Goal: Check status: Check status

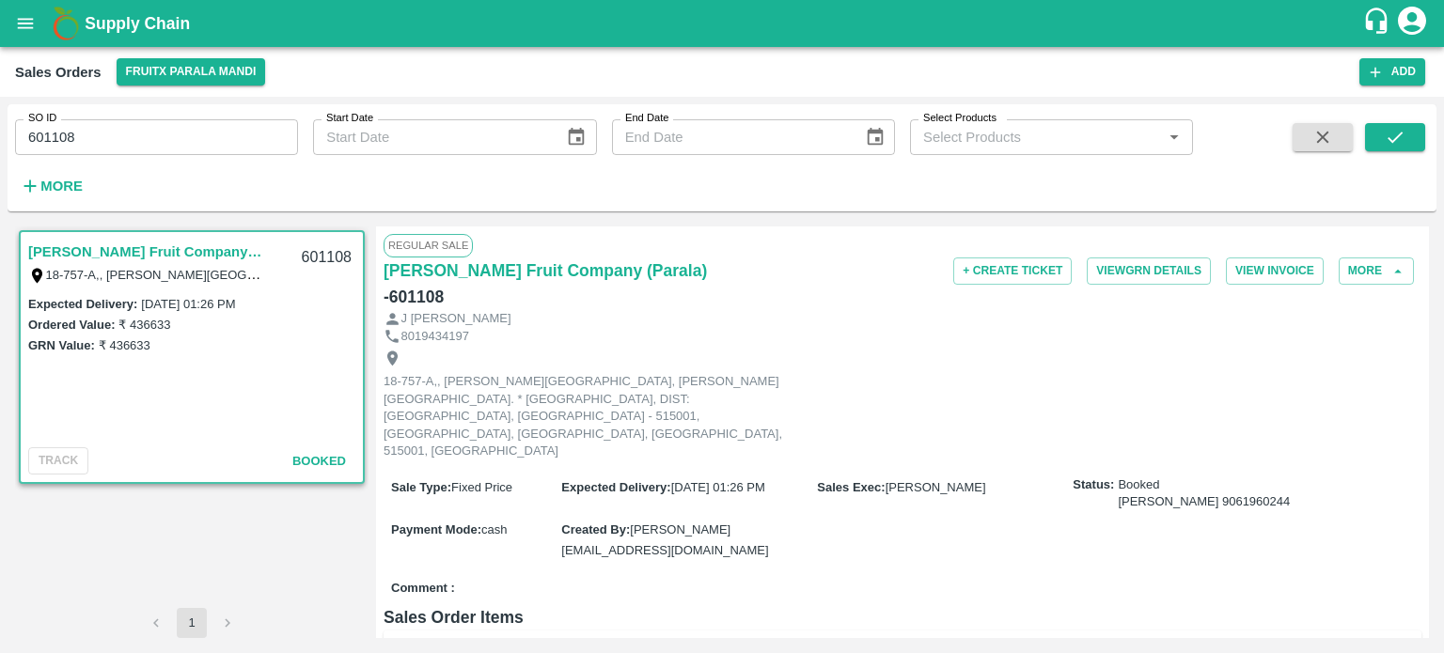
click at [117, 151] on input "601108" at bounding box center [156, 137] width 283 height 36
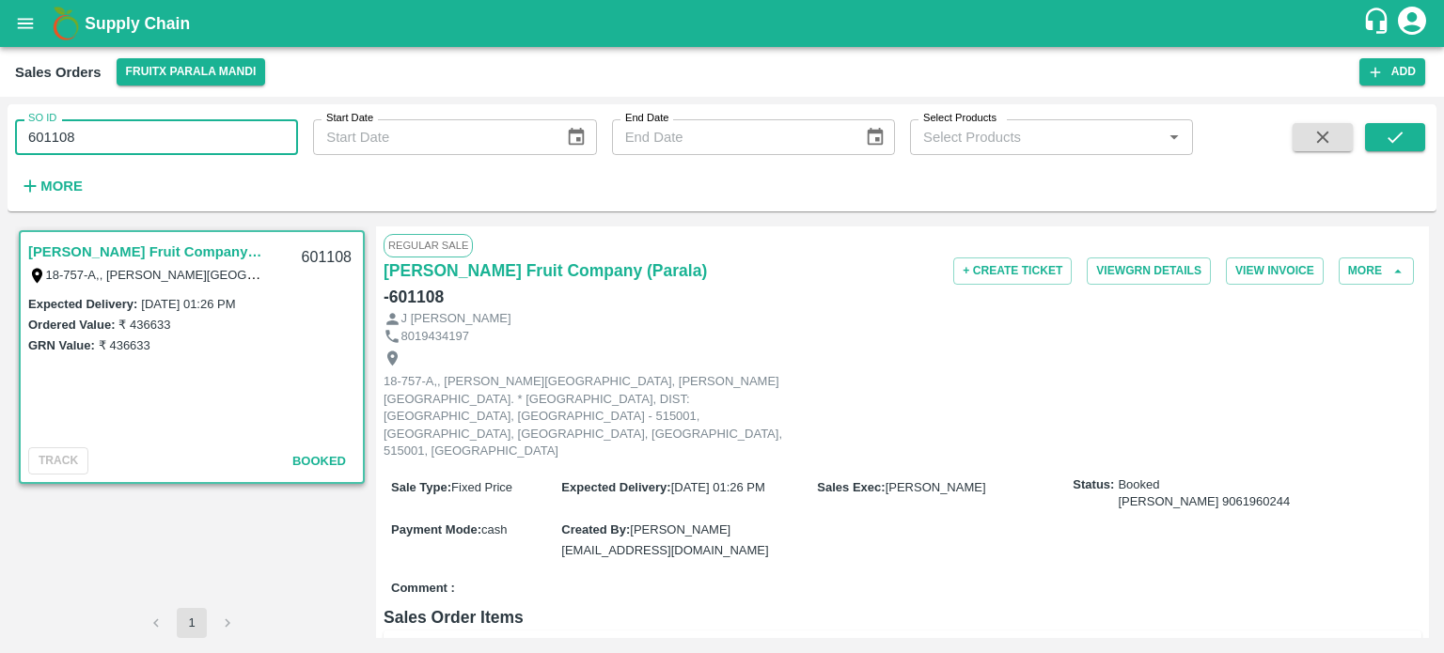
click at [117, 151] on input "601108" at bounding box center [156, 137] width 283 height 36
type input "593556"
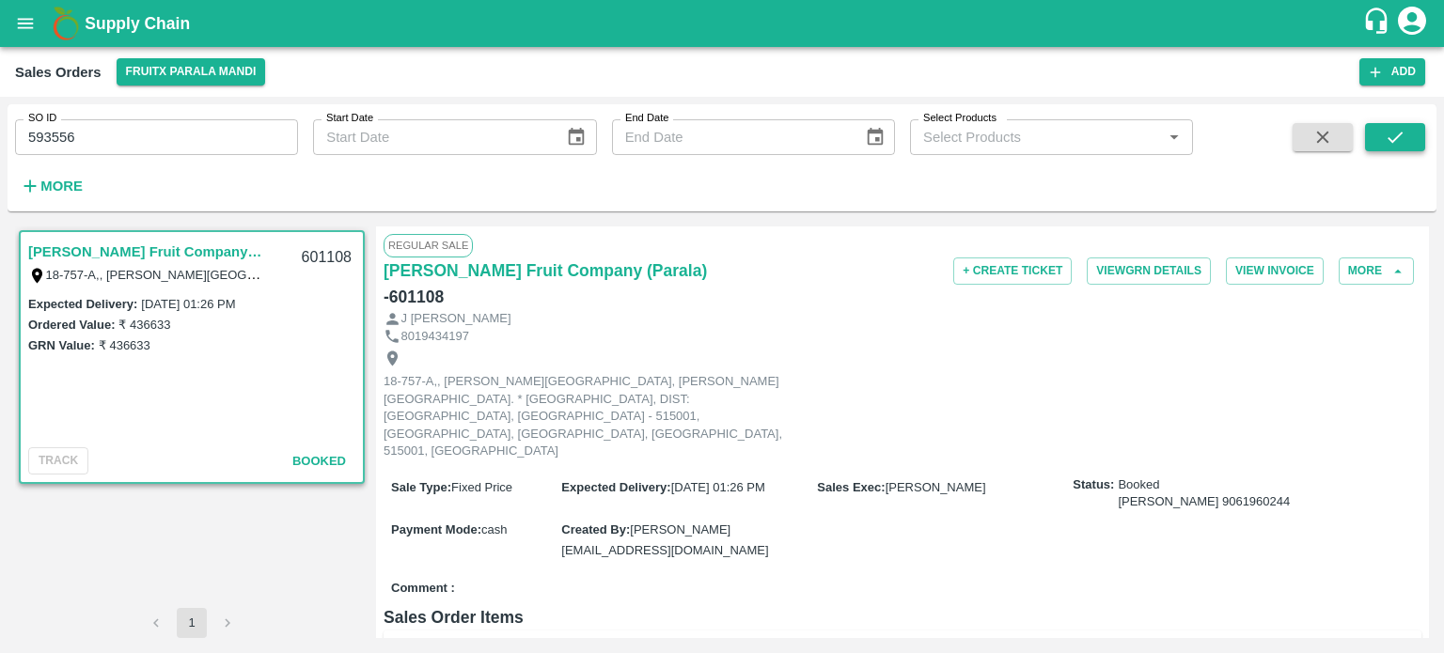
click at [1384, 143] on icon "submit" at bounding box center [1394, 137] width 21 height 21
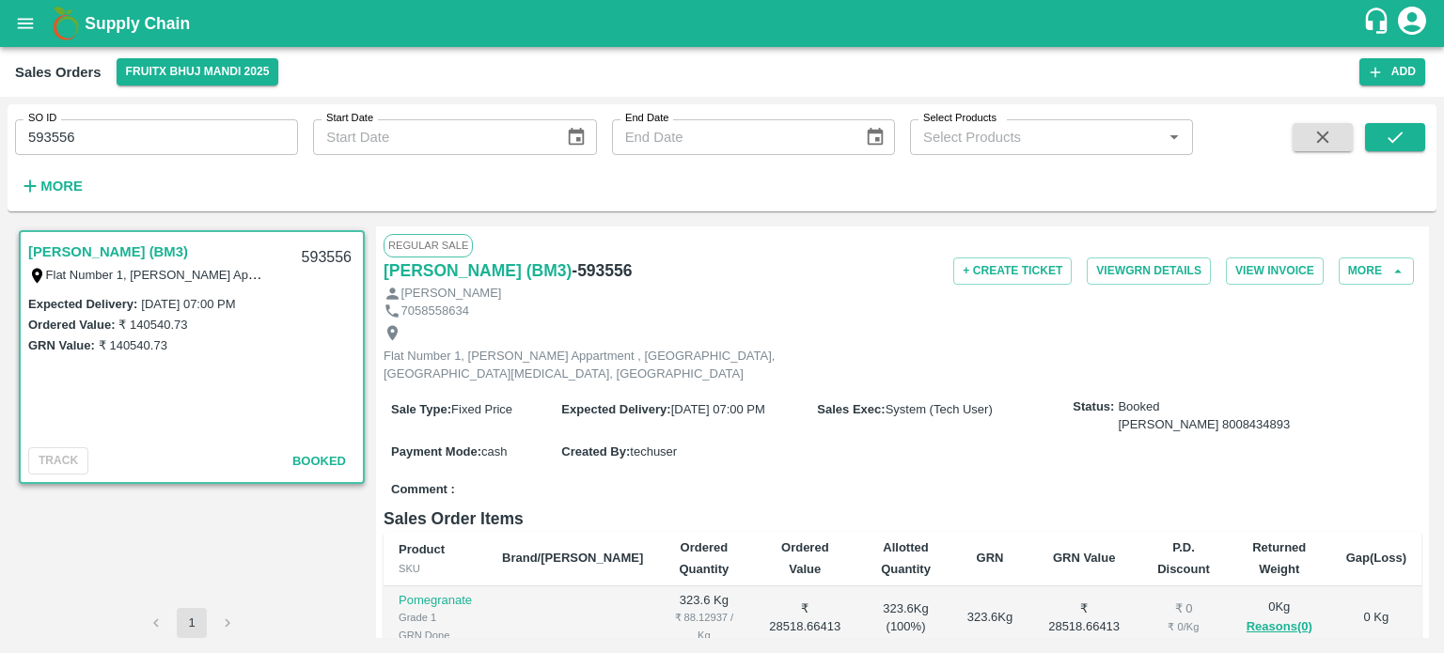
click at [327, 255] on div "593556" at bounding box center [326, 258] width 72 height 44
copy div "593556"
click at [184, 138] on input "593556" at bounding box center [156, 137] width 283 height 36
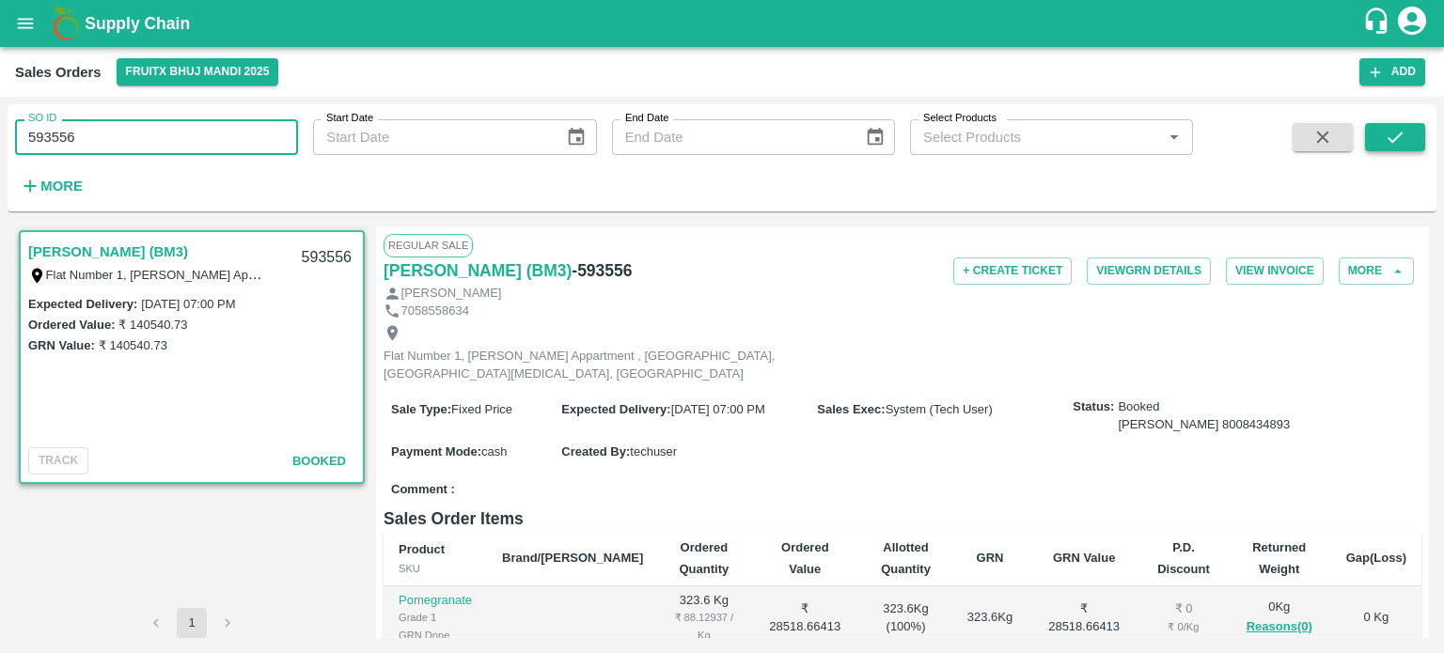
click at [1398, 132] on icon "submit" at bounding box center [1394, 137] width 21 height 21
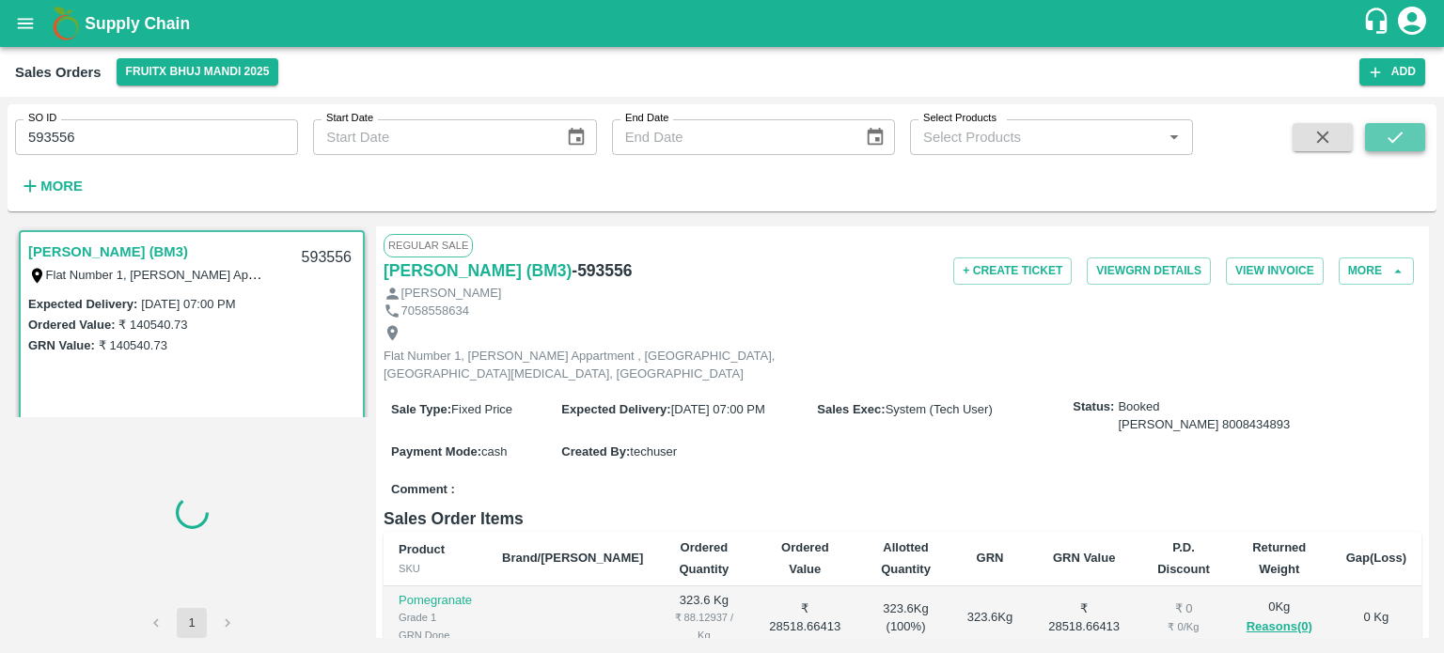
click at [1398, 132] on icon "submit" at bounding box center [1394, 137] width 21 height 21
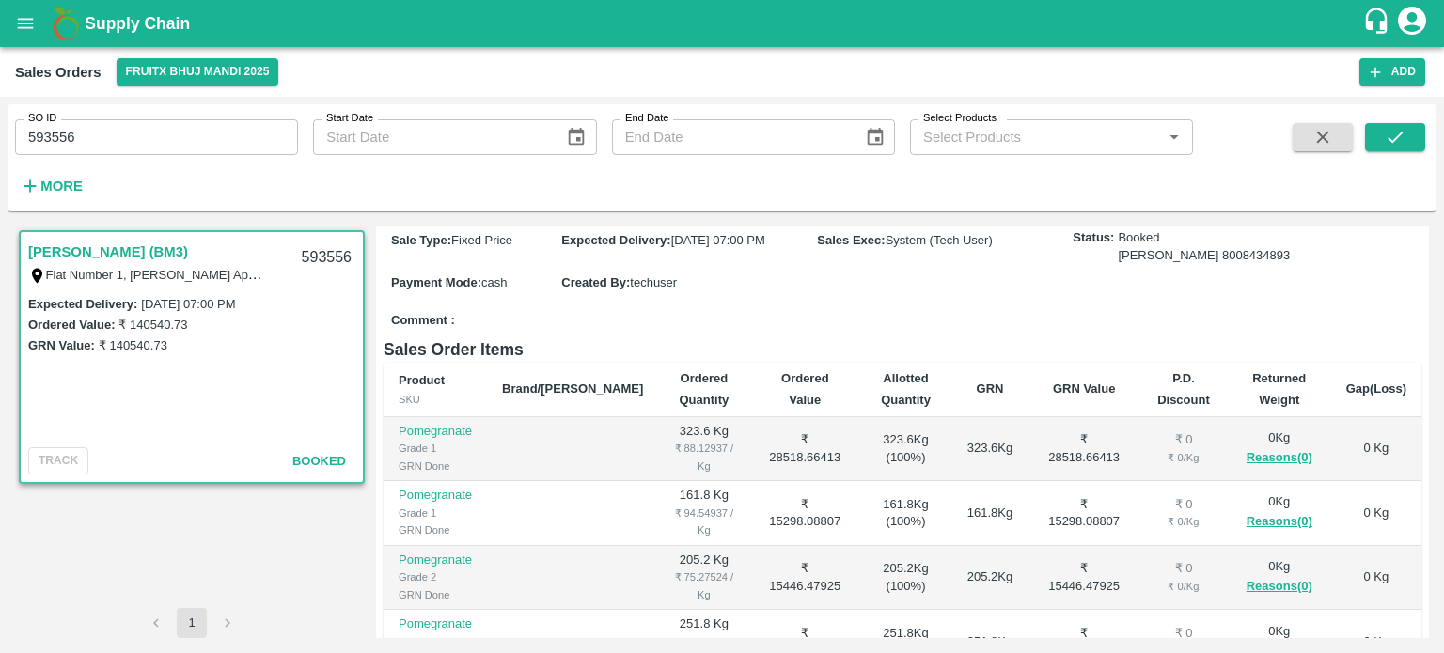
scroll to position [7, 0]
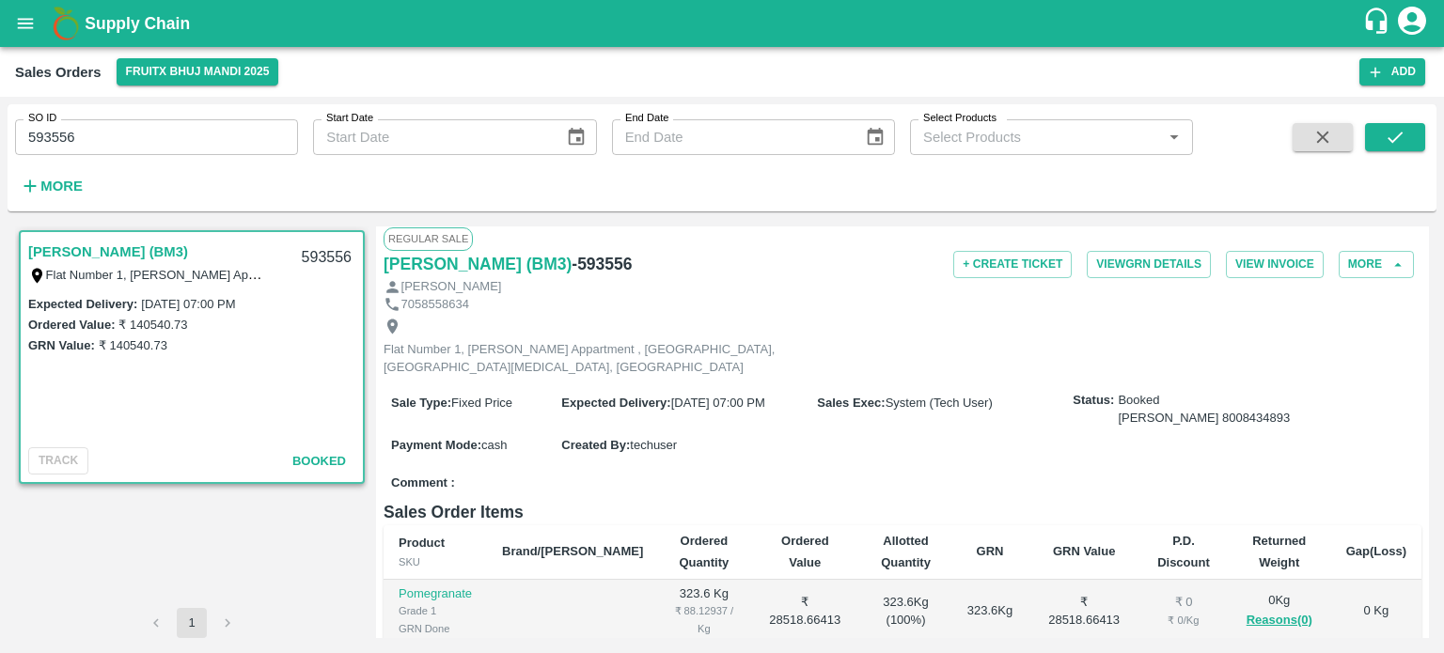
click at [632, 261] on h6 "- 593556" at bounding box center [601, 264] width 60 height 26
copy h6 "593556"
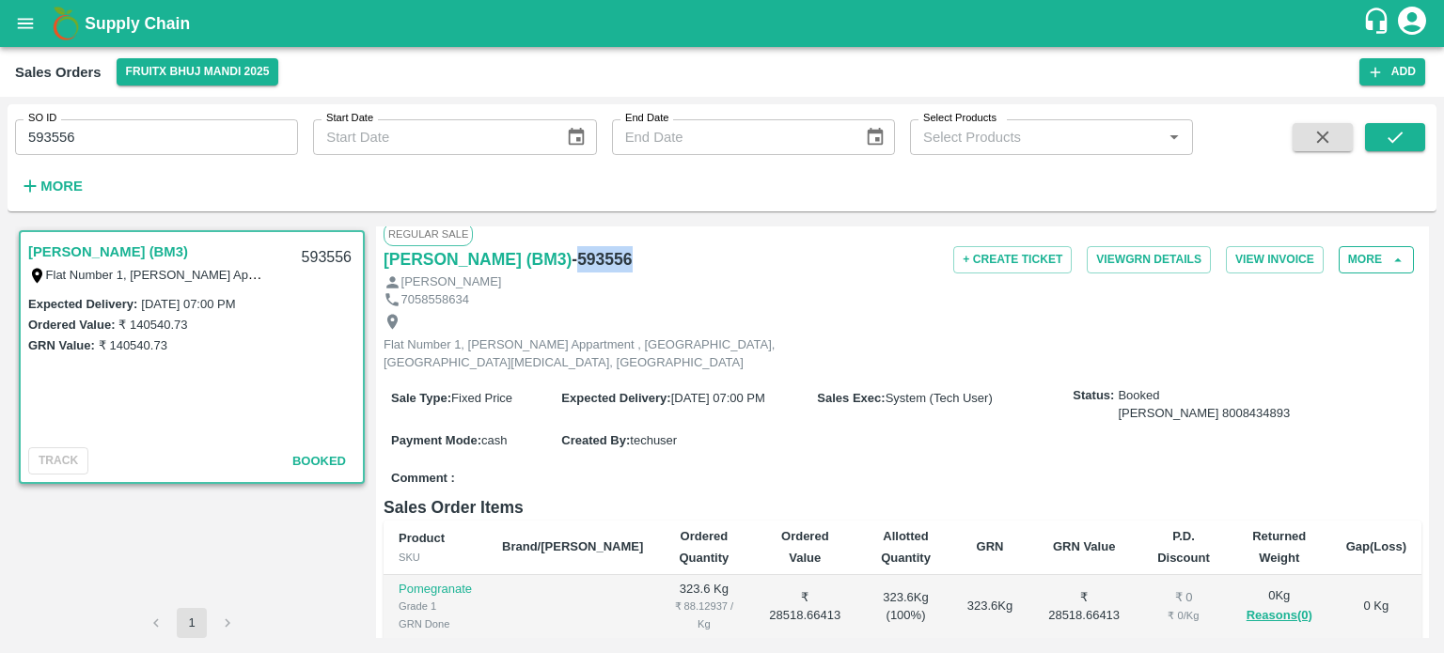
click at [1353, 262] on button "More" at bounding box center [1375, 259] width 75 height 27
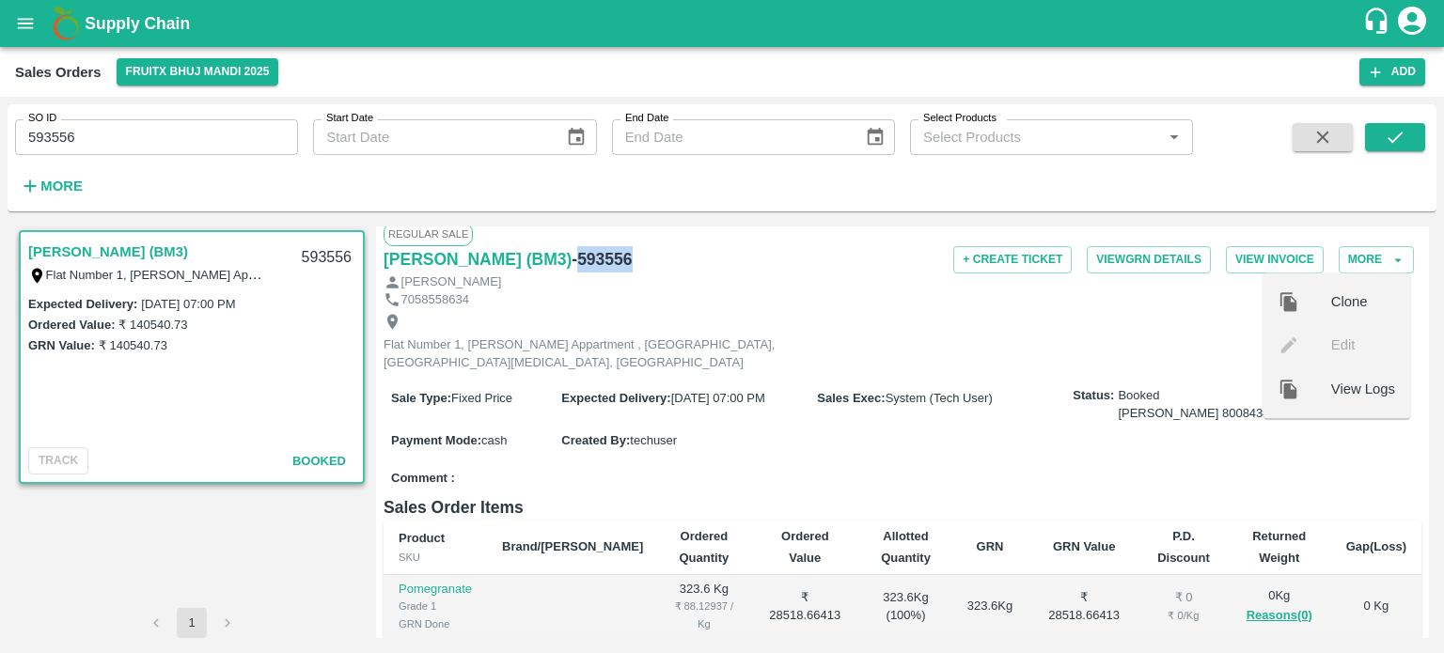
click at [1363, 382] on span "View Logs" at bounding box center [1363, 389] width 64 height 21
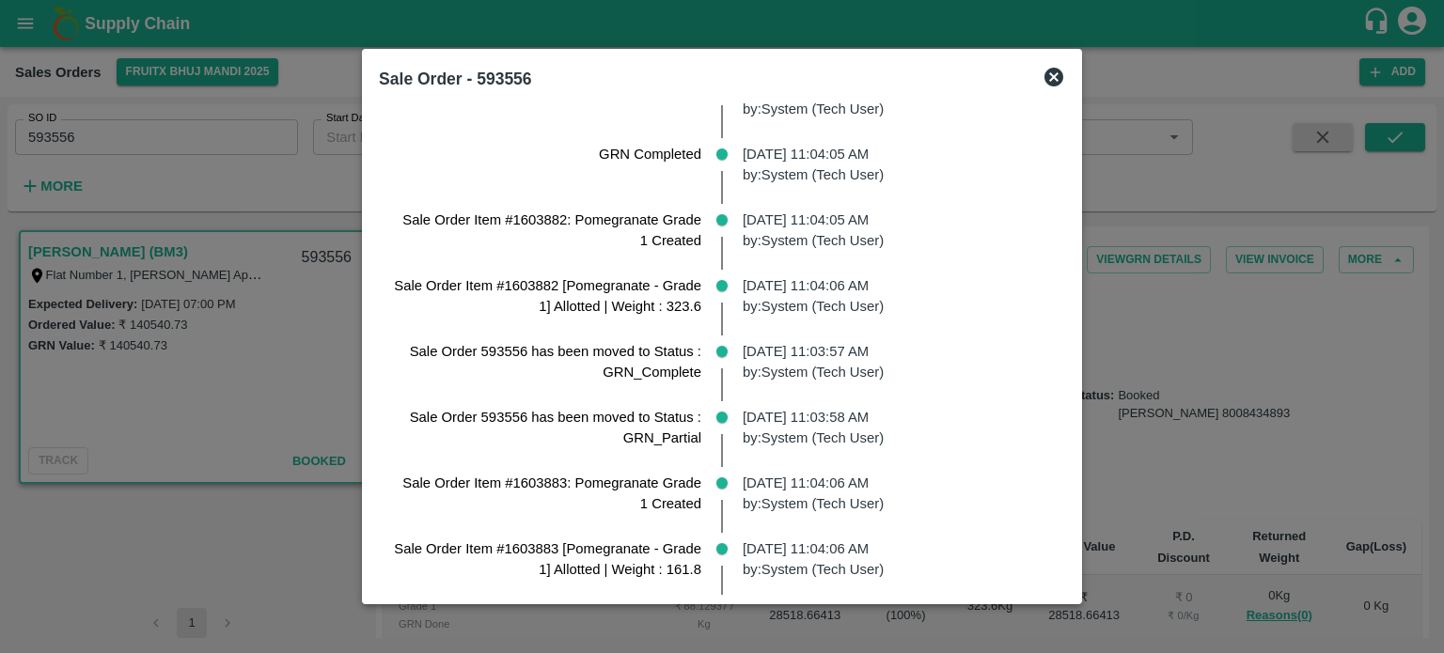
scroll to position [1737, 0]
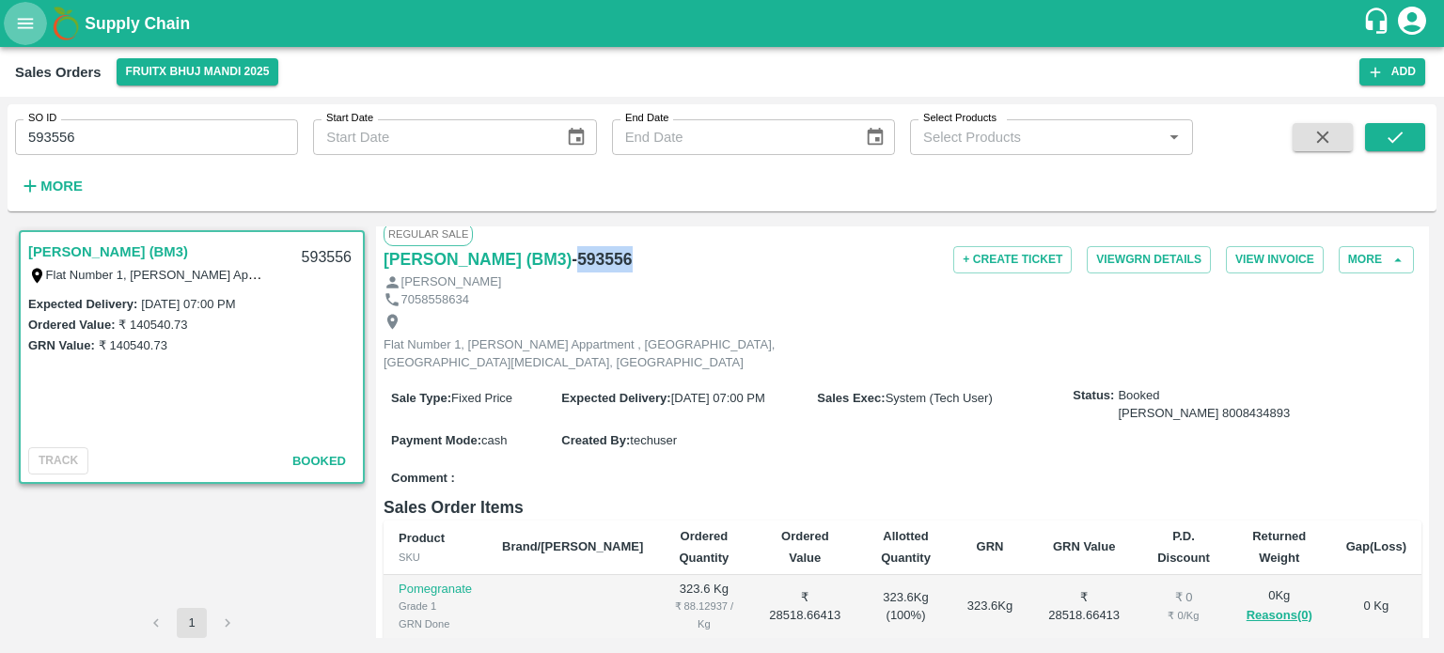
click at [18, 31] on icon "open drawer" at bounding box center [25, 23] width 21 height 21
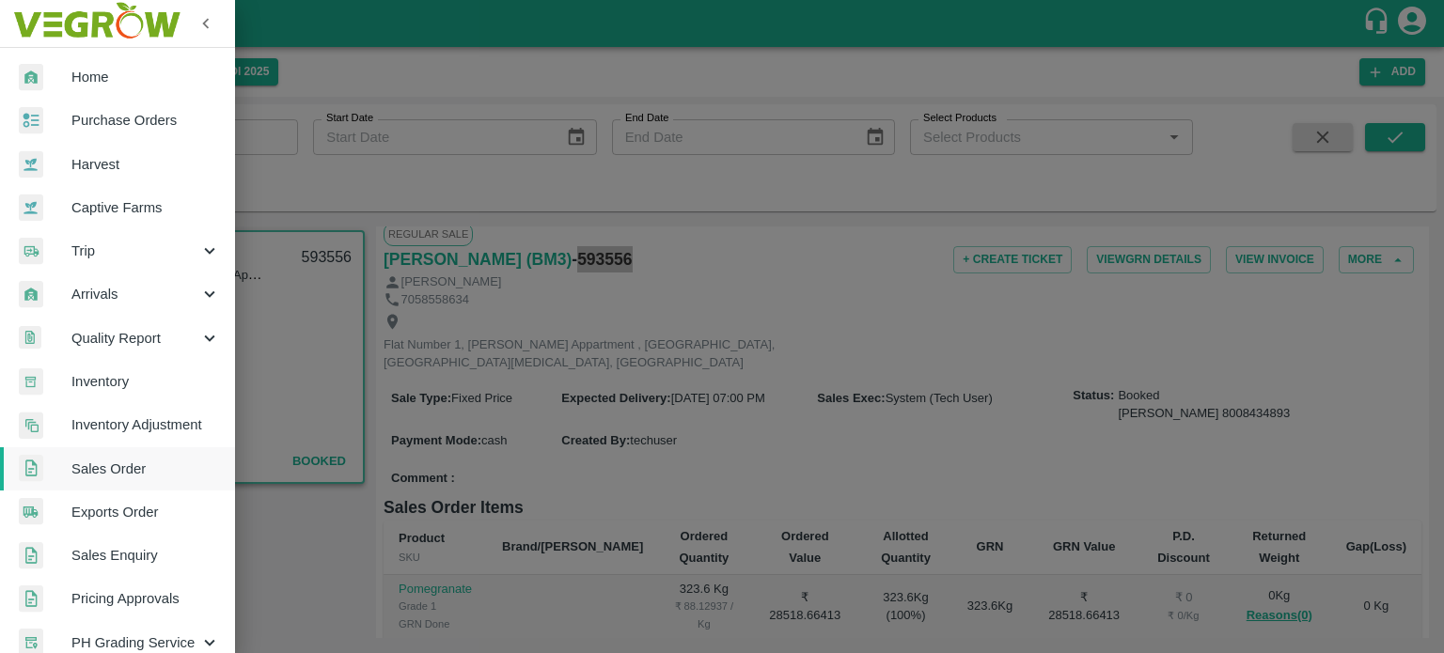
scroll to position [23, 0]
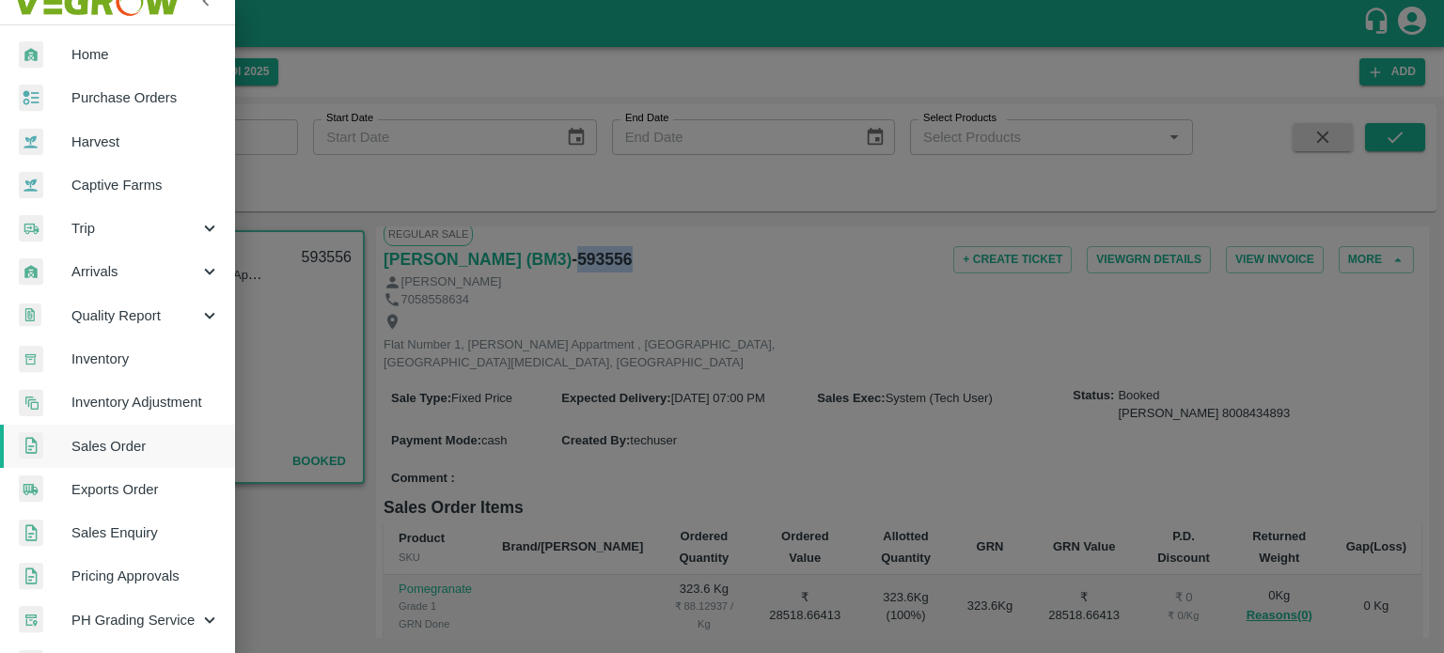
click at [133, 242] on div "Trip" at bounding box center [117, 228] width 235 height 43
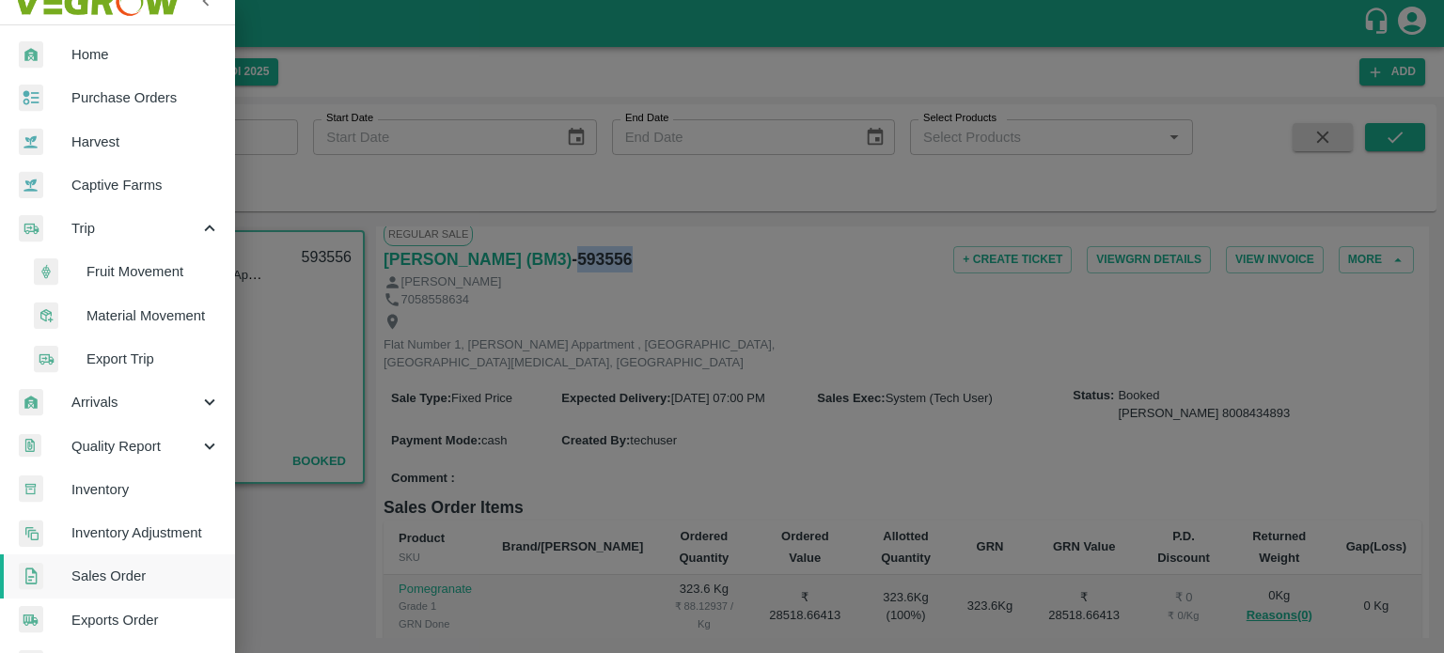
click at [136, 272] on span "Fruit Movement" at bounding box center [152, 271] width 133 height 21
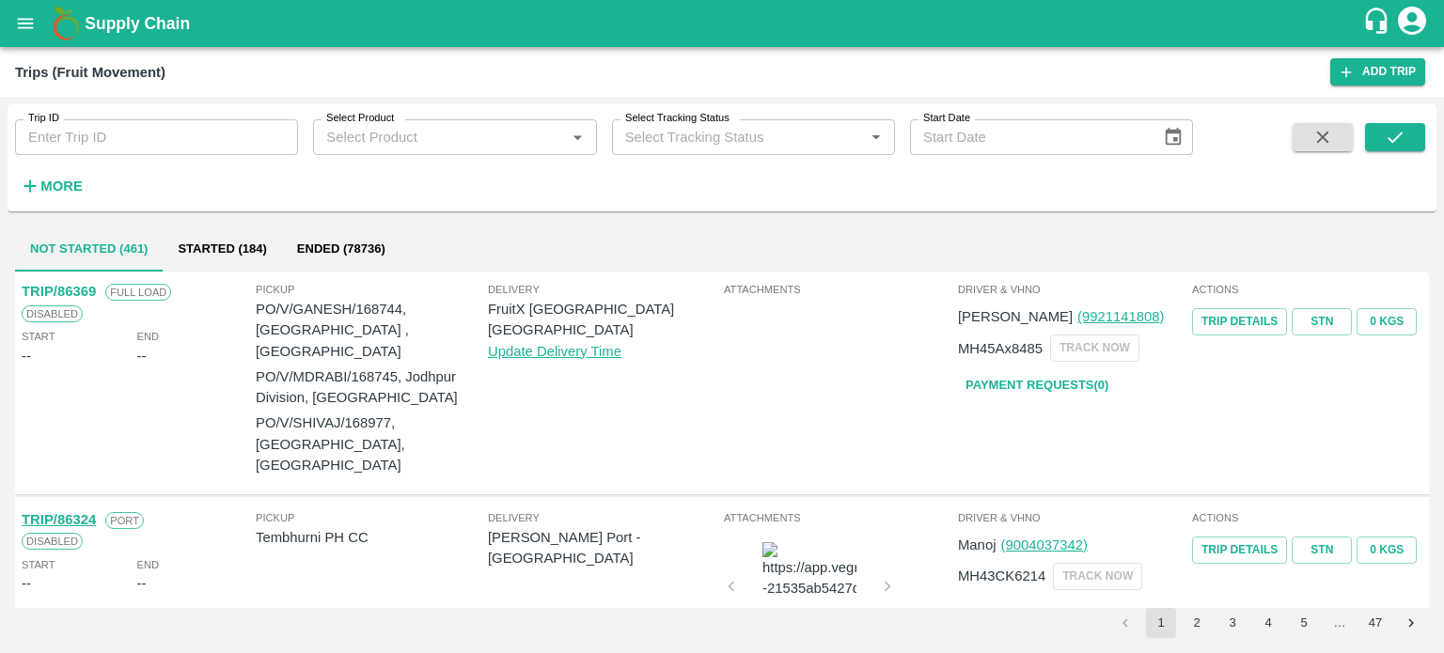
click at [64, 180] on strong "More" at bounding box center [61, 186] width 42 height 15
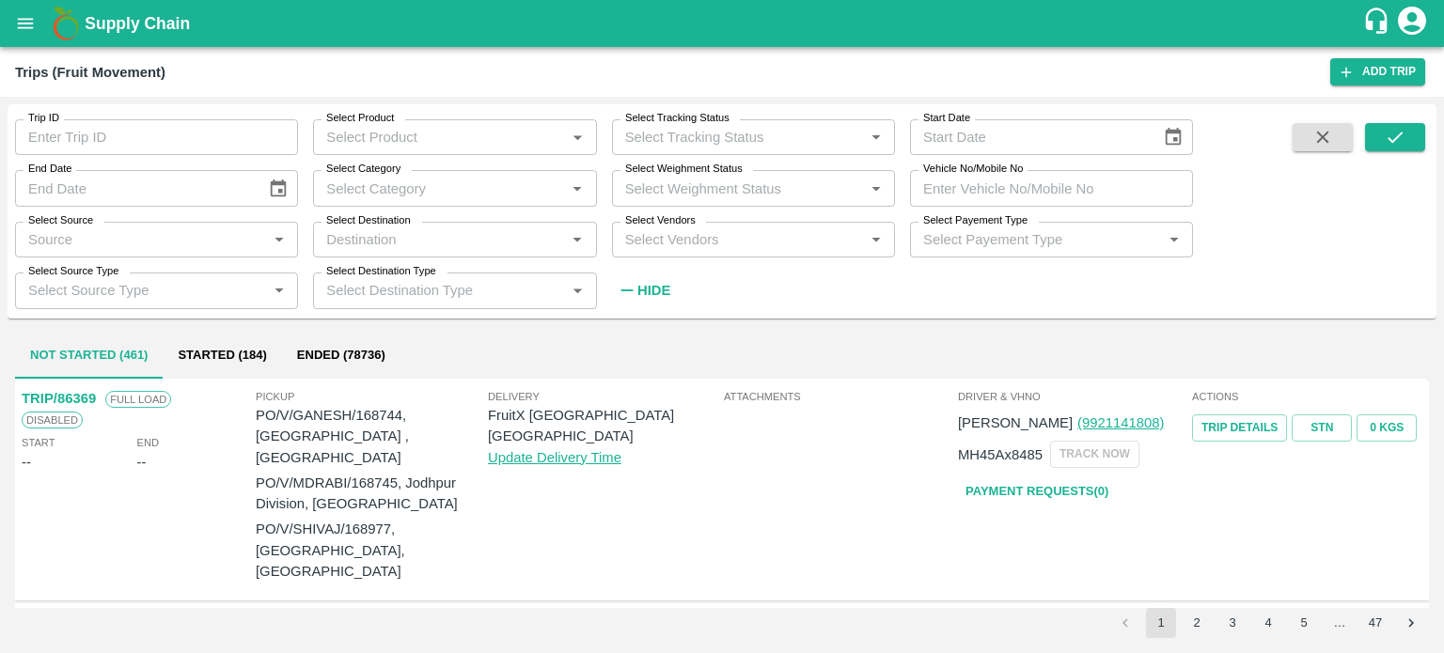
click at [26, 36] on button "open drawer" at bounding box center [25, 23] width 43 height 43
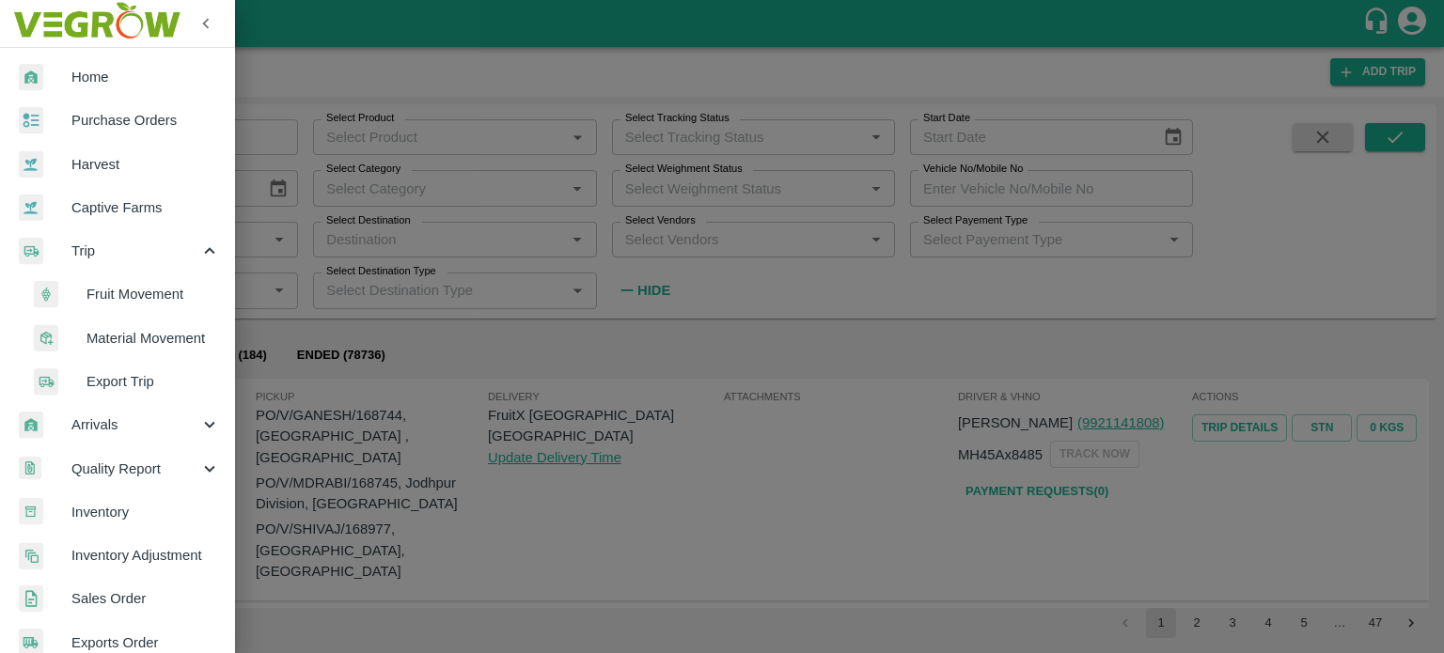
scroll to position [79, 0]
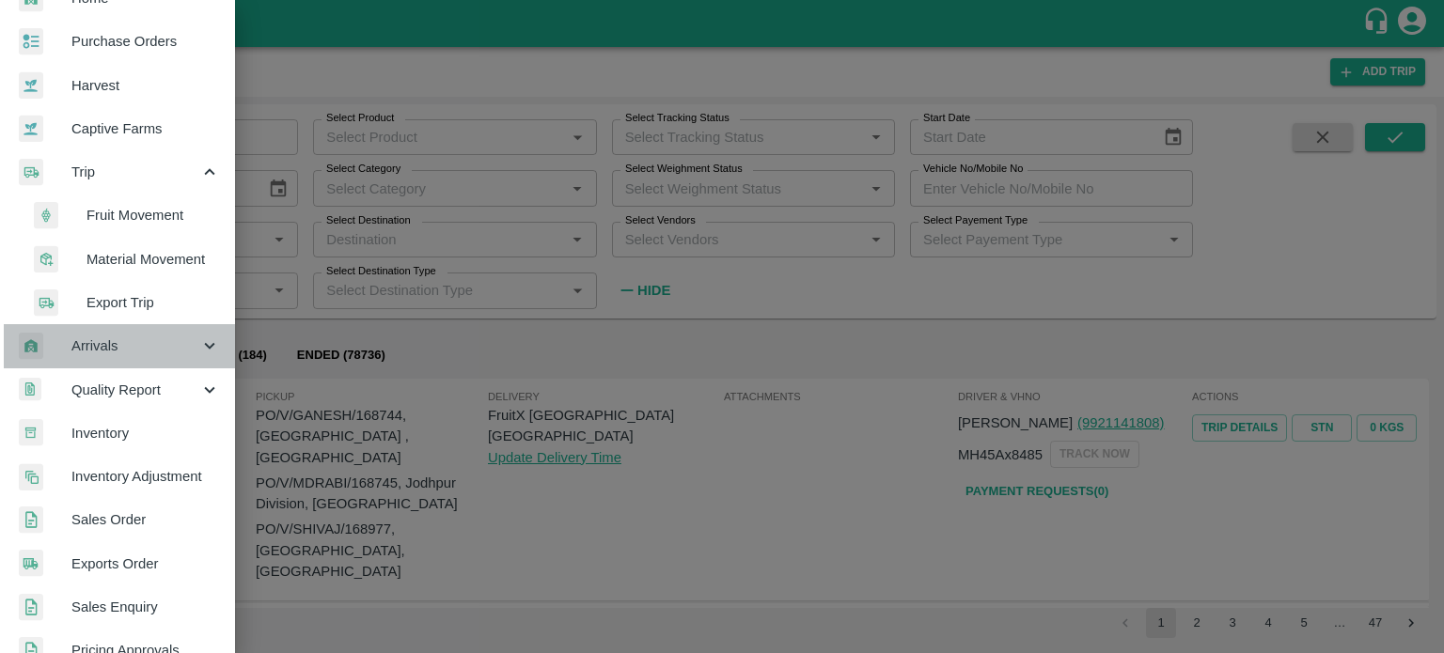
click at [124, 353] on span "Arrivals" at bounding box center [135, 346] width 128 height 21
click at [128, 353] on span "Arrivals" at bounding box center [135, 346] width 128 height 21
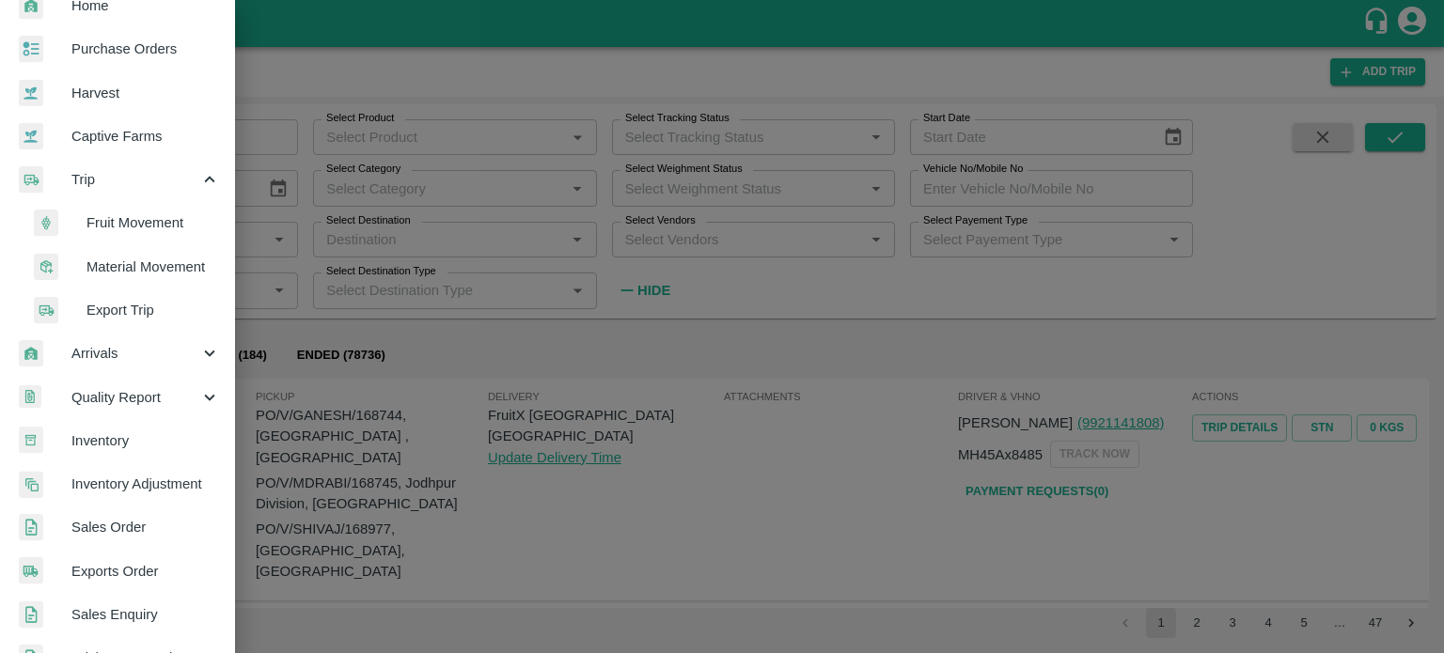
scroll to position [75, 0]
click at [95, 536] on link "Sales Order" at bounding box center [117, 523] width 235 height 43
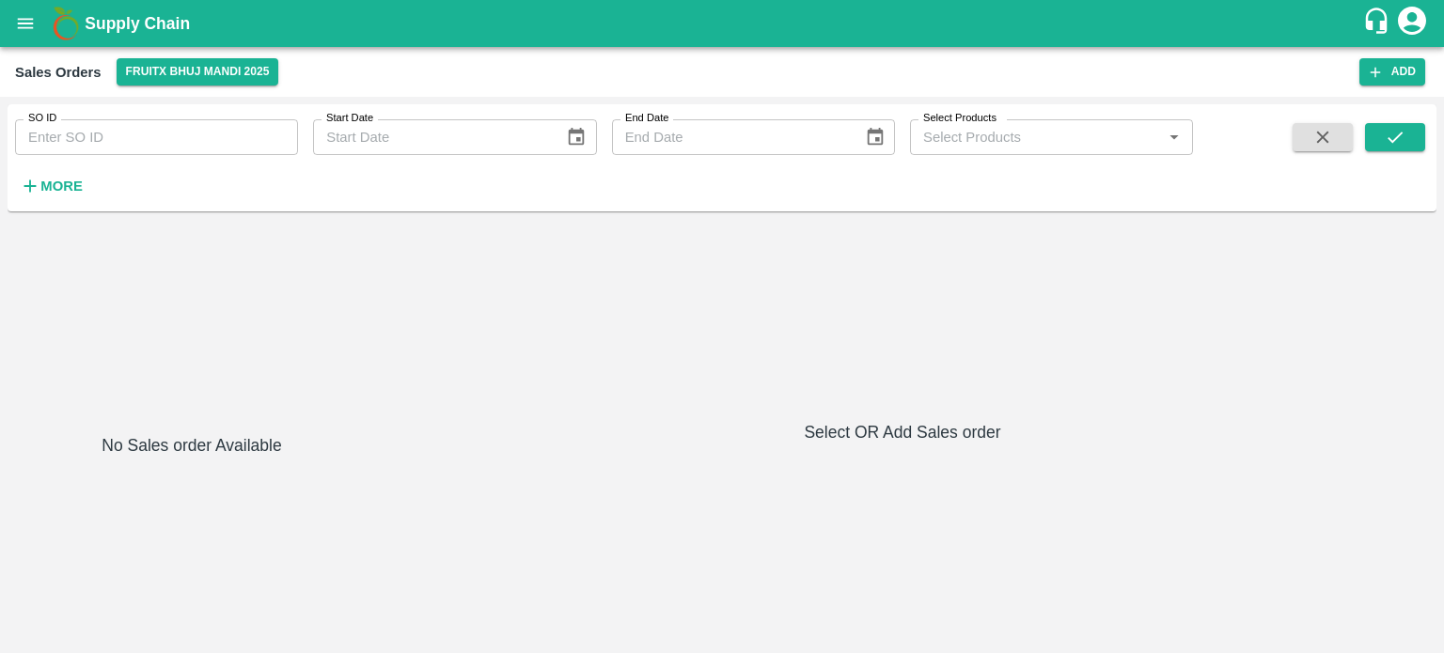
click at [131, 127] on input "SO ID" at bounding box center [156, 137] width 283 height 36
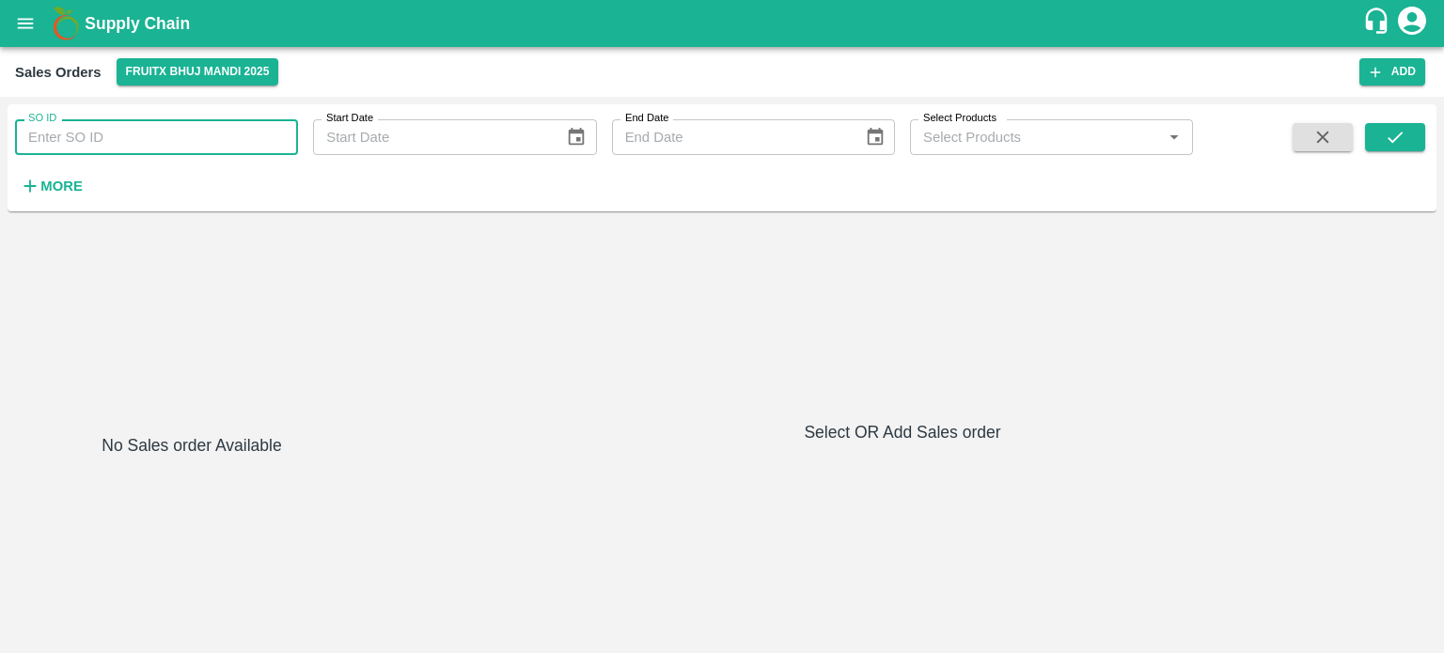
click at [72, 184] on strong "More" at bounding box center [61, 186] width 42 height 15
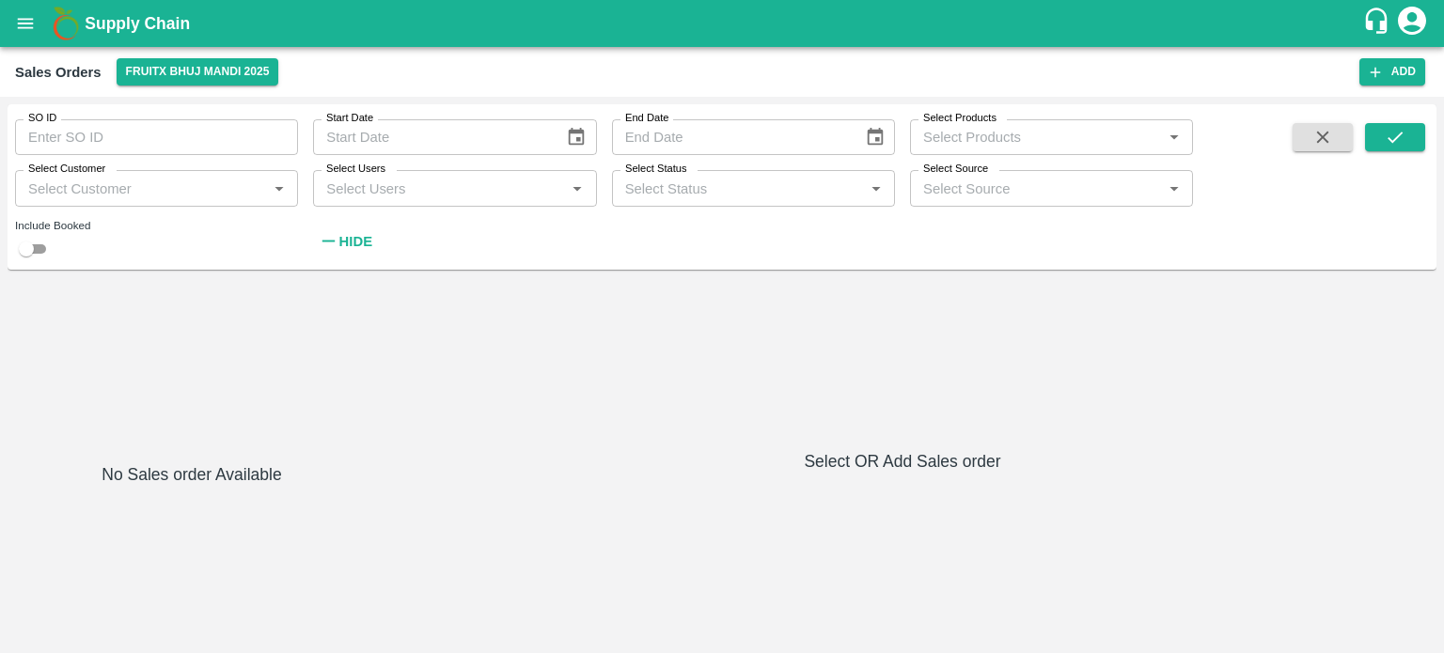
click at [233, 187] on input "Select Customer" at bounding box center [141, 188] width 241 height 24
paste input "[PERSON_NAME] [PERSON_NAME] and Company"
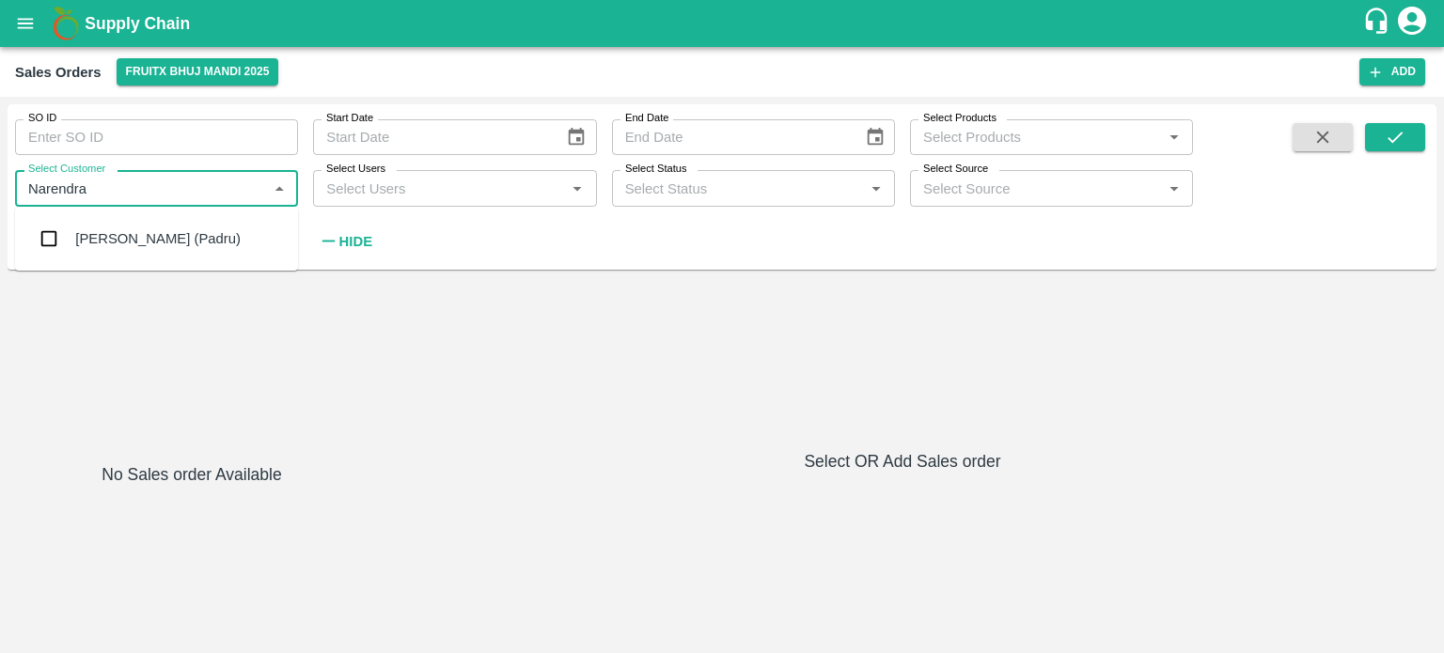
type input "Narendra"
click at [189, 153] on input "SO ID" at bounding box center [156, 137] width 283 height 36
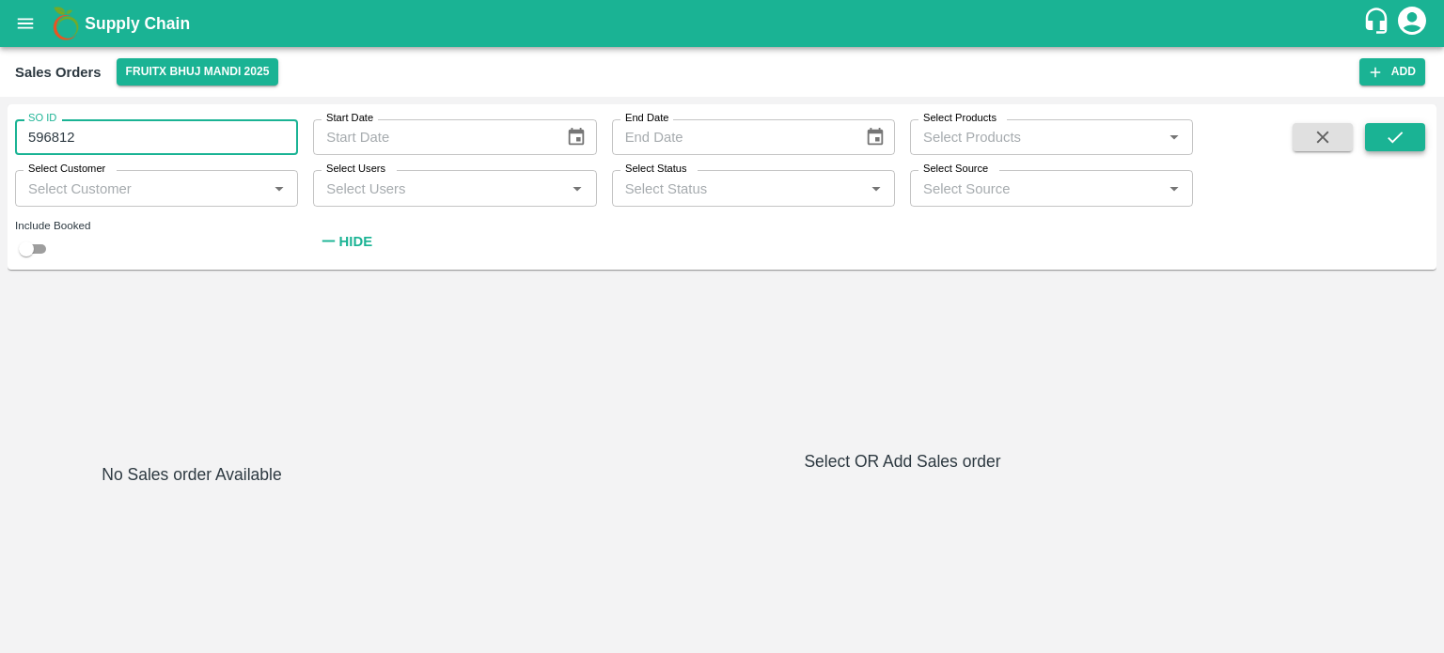
type input "596812"
click at [1407, 136] on button "submit" at bounding box center [1395, 137] width 60 height 28
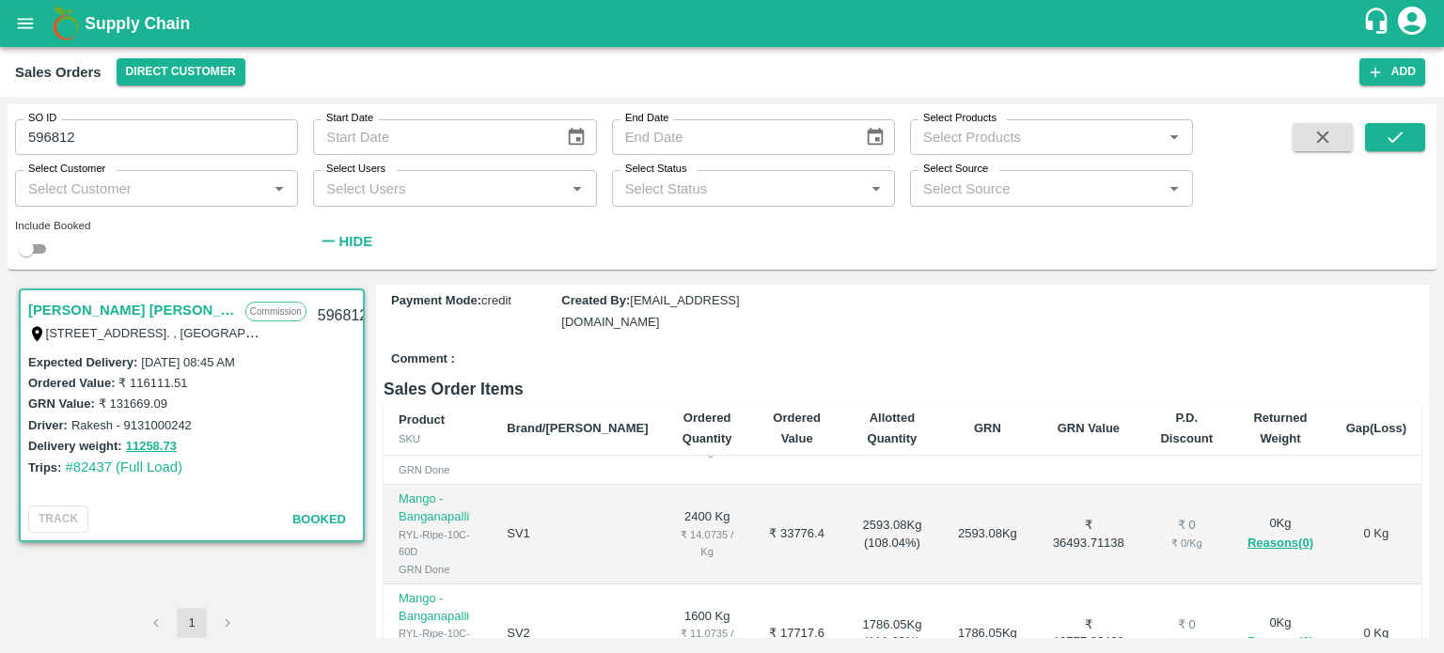
scroll to position [226, 0]
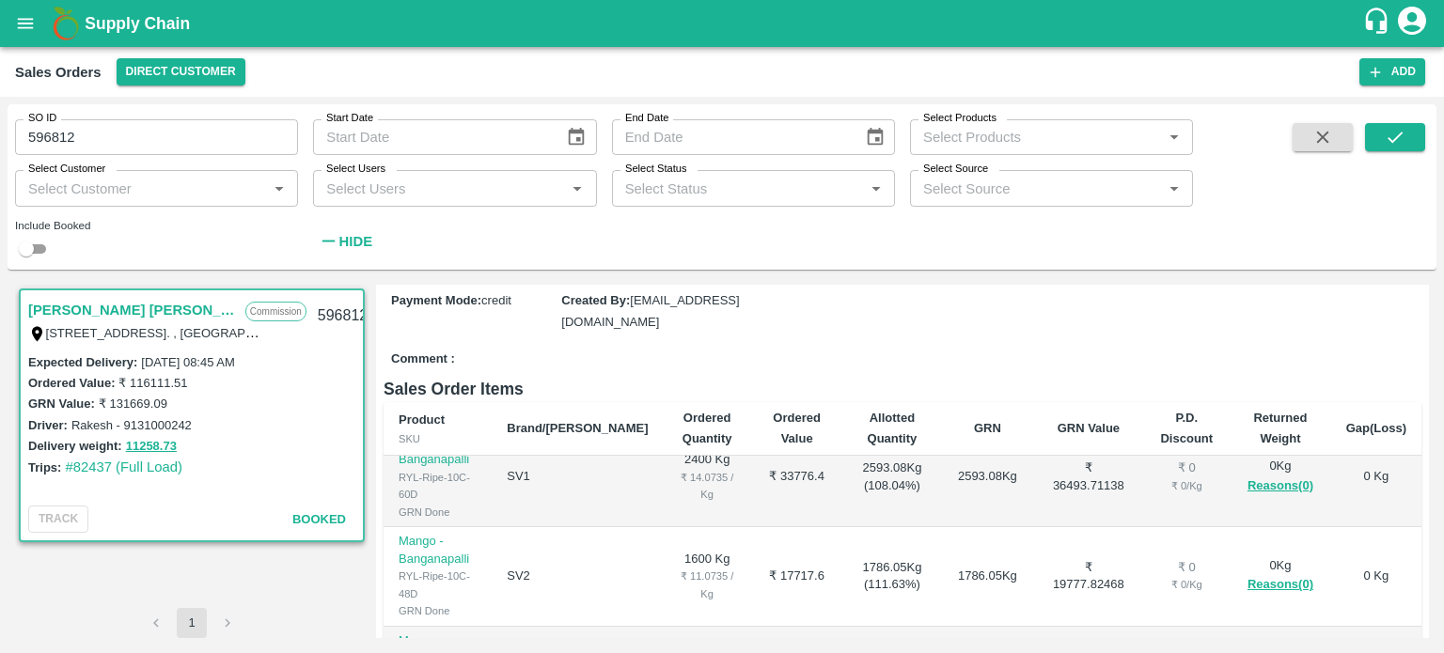
click at [160, 381] on label "₹ 116111.51" at bounding box center [152, 383] width 69 height 14
click at [133, 415] on div "Driver: Rakesh - 9131000242" at bounding box center [191, 424] width 327 height 21
click at [125, 406] on label "₹ 131669.09" at bounding box center [133, 404] width 69 height 14
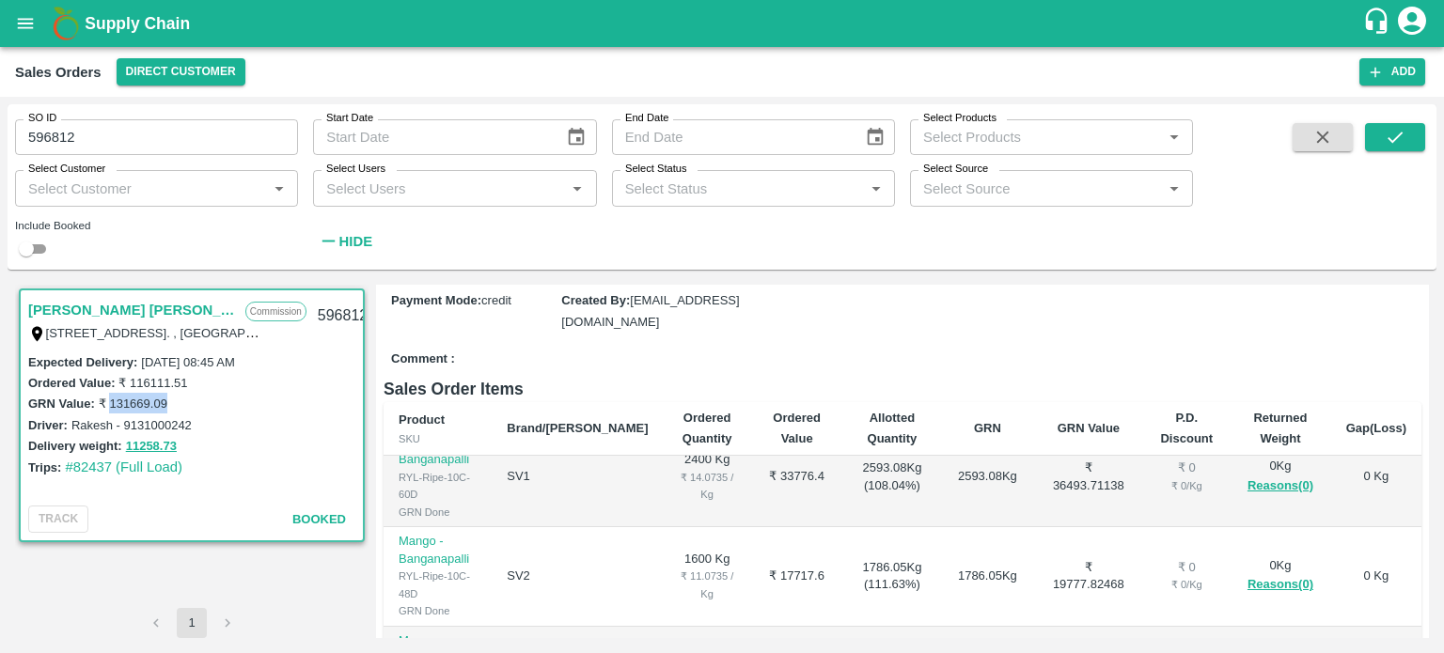
click at [125, 406] on label "₹ 131669.09" at bounding box center [133, 404] width 69 height 14
click at [328, 317] on div "596812" at bounding box center [342, 316] width 72 height 44
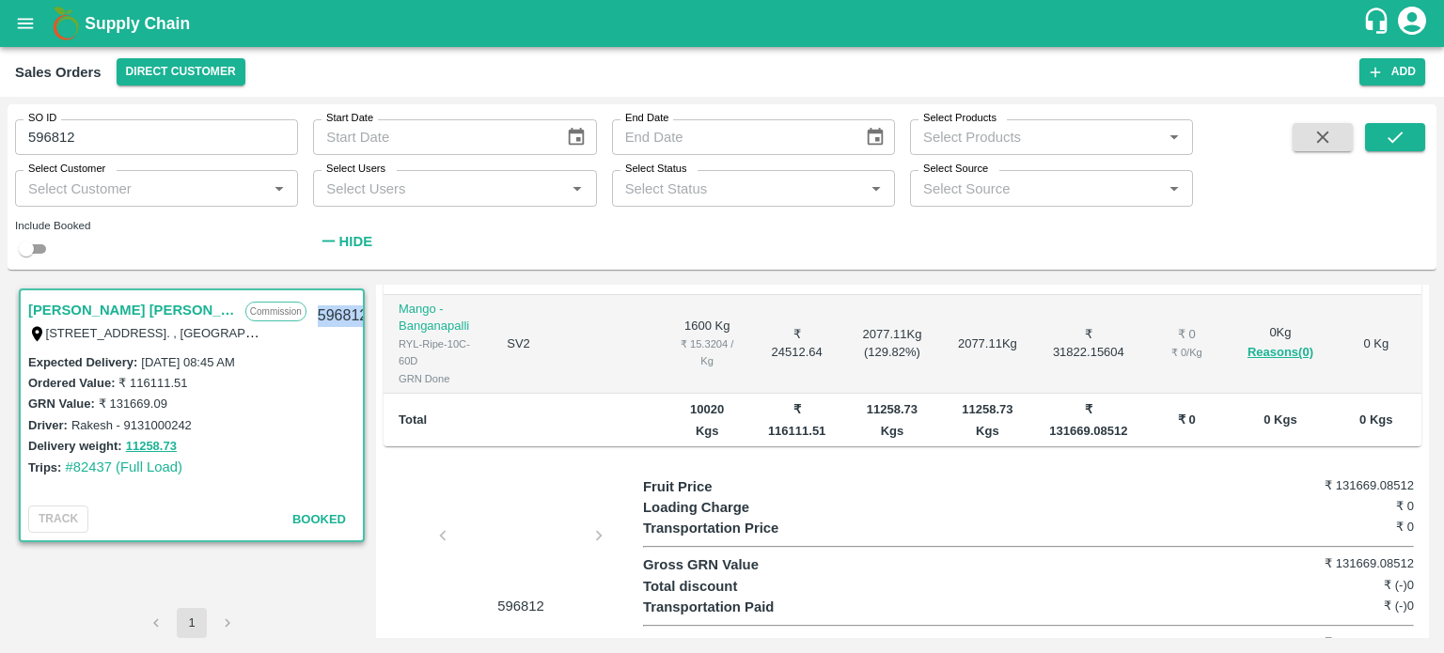
scroll to position [655, 0]
